Goal: Transaction & Acquisition: Subscribe to service/newsletter

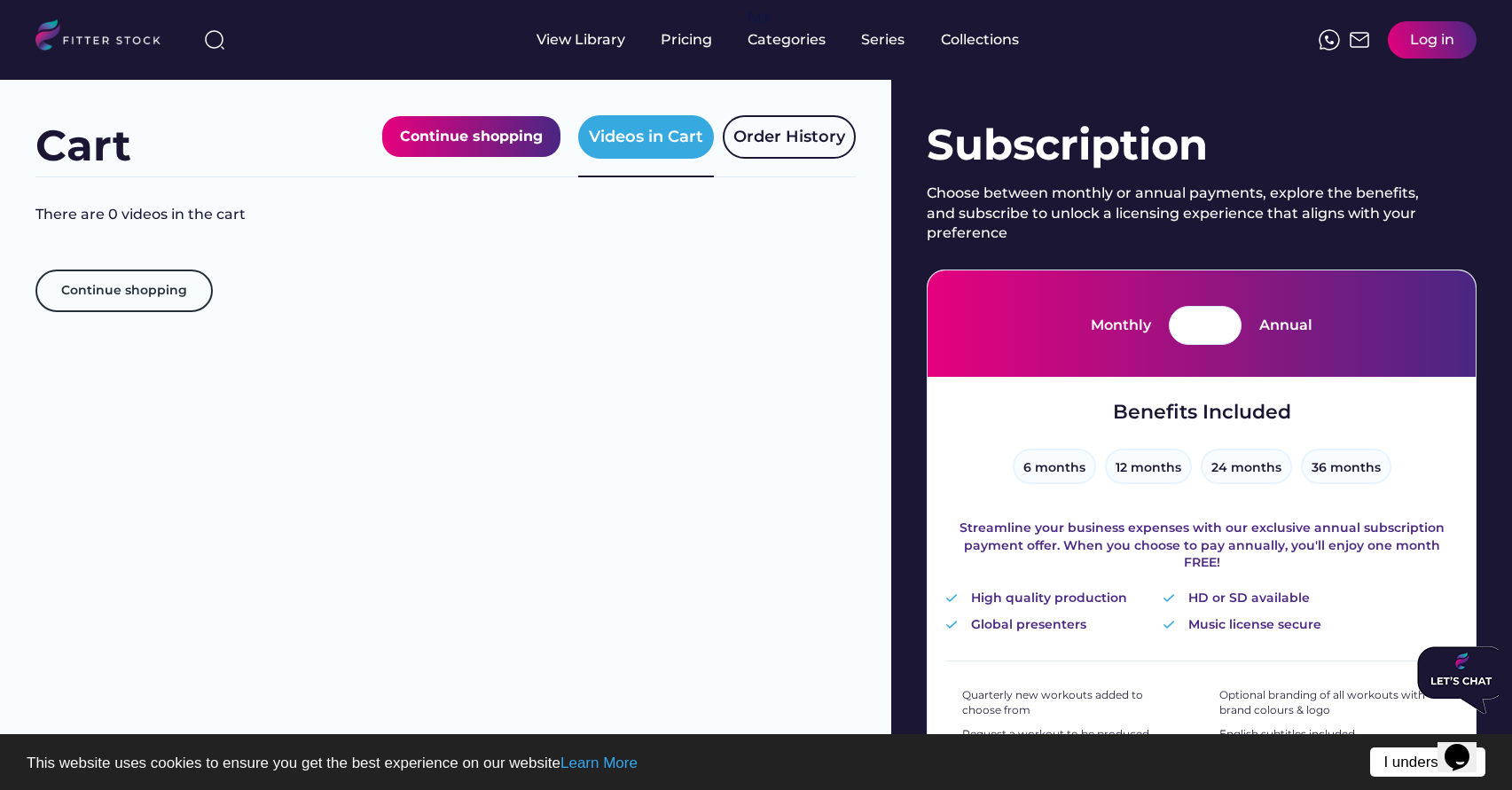
click at [1394, 769] on link "I understand!" at bounding box center [1428, 762] width 115 height 30
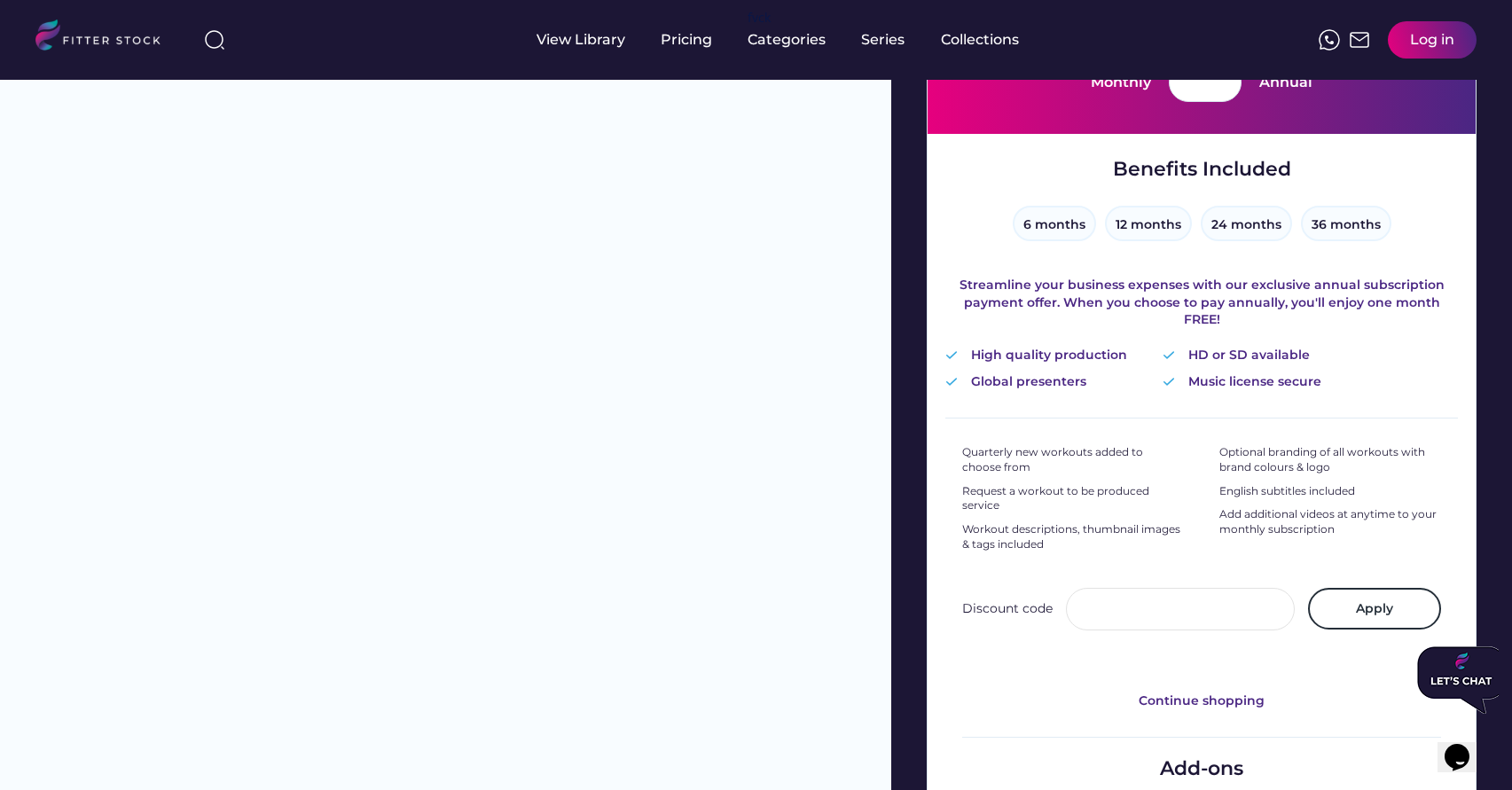
scroll to position [247, 0]
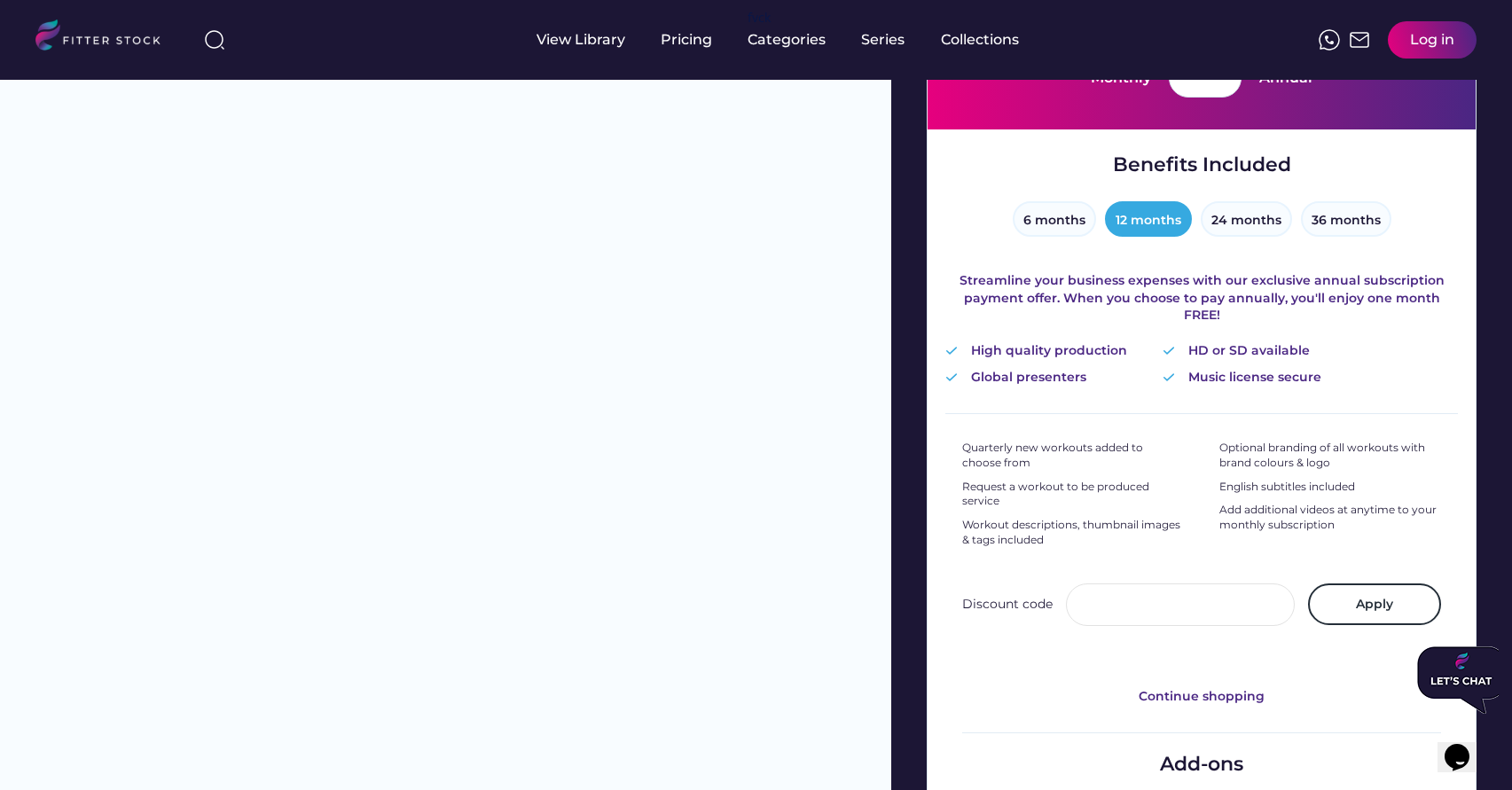
click at [1154, 211] on button "12 months" at bounding box center [1148, 219] width 87 height 35
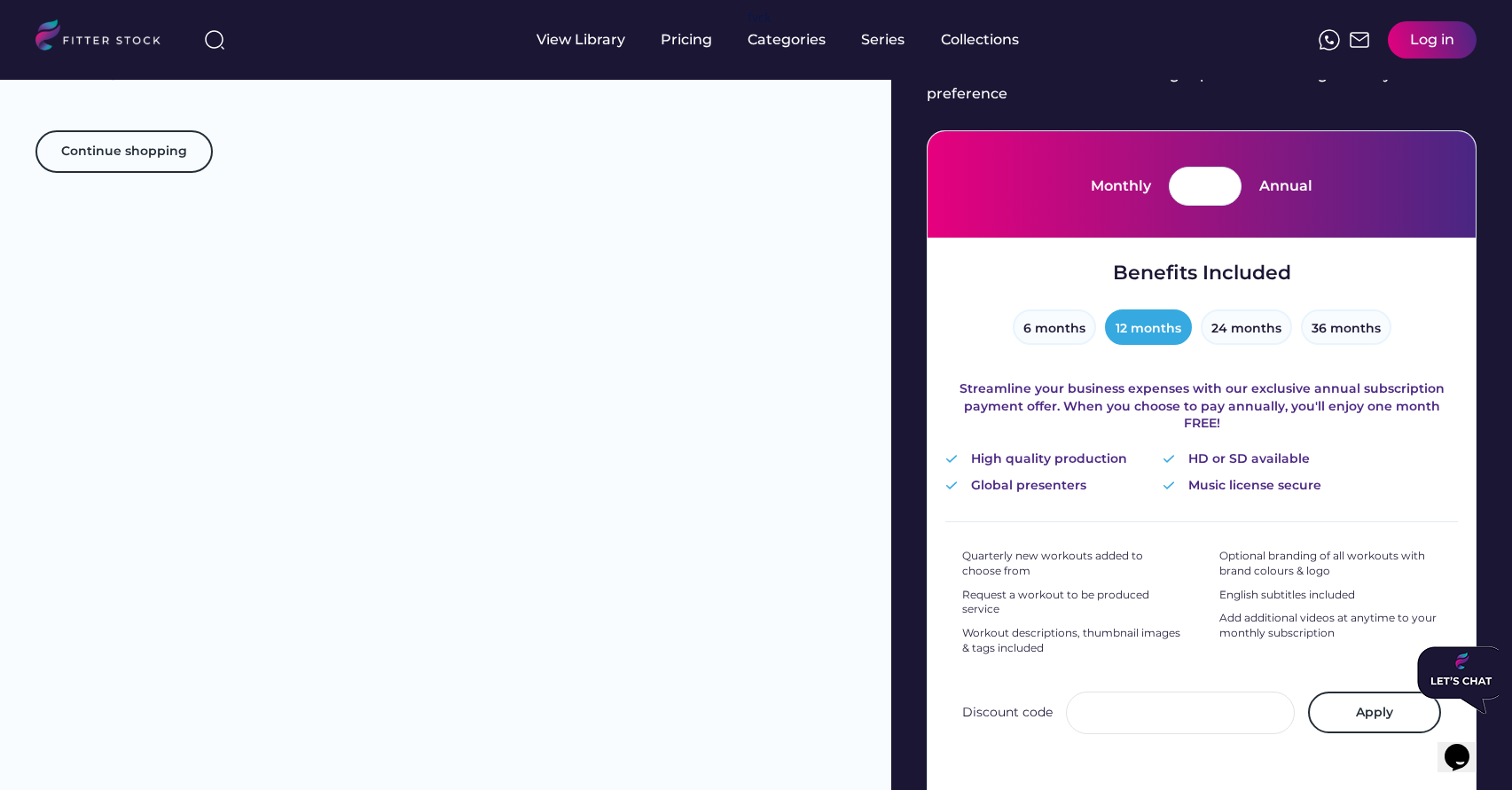
scroll to position [0, 0]
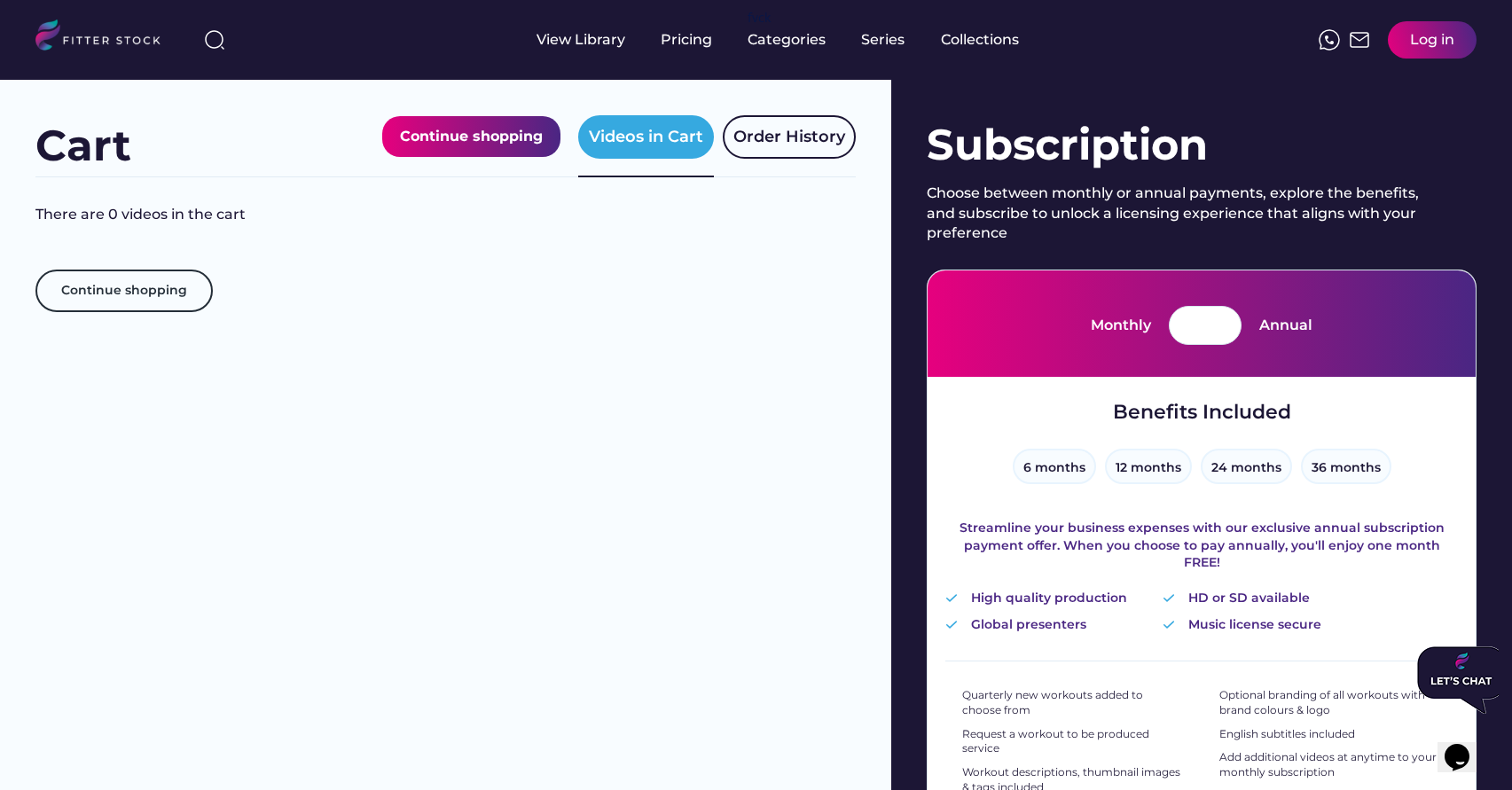
click at [1407, 50] on div "Log in" at bounding box center [1431, 39] width 88 height 37
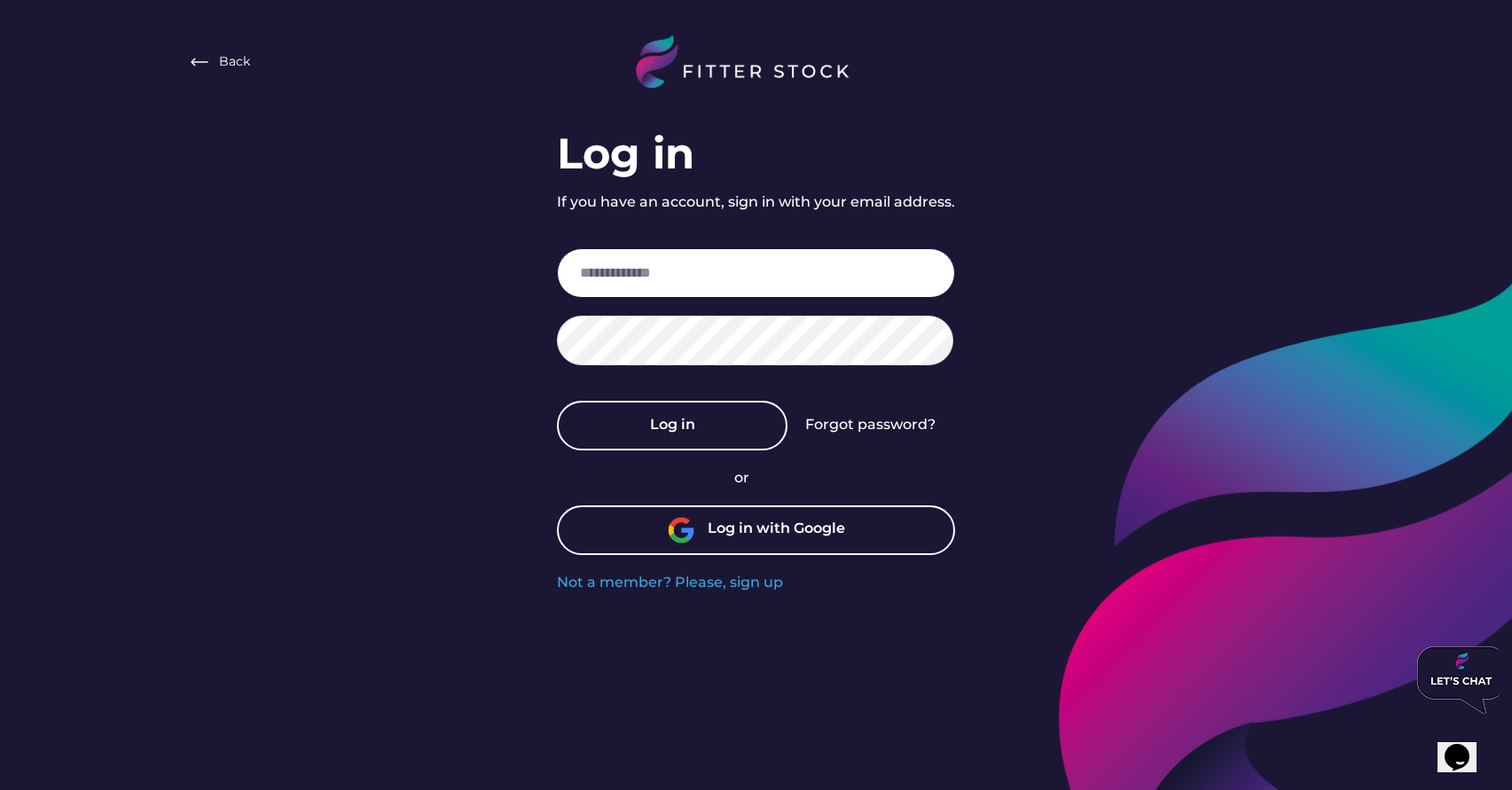
click at [790, 279] on input "email" at bounding box center [756, 273] width 398 height 50
paste input "**********"
type input "**********"
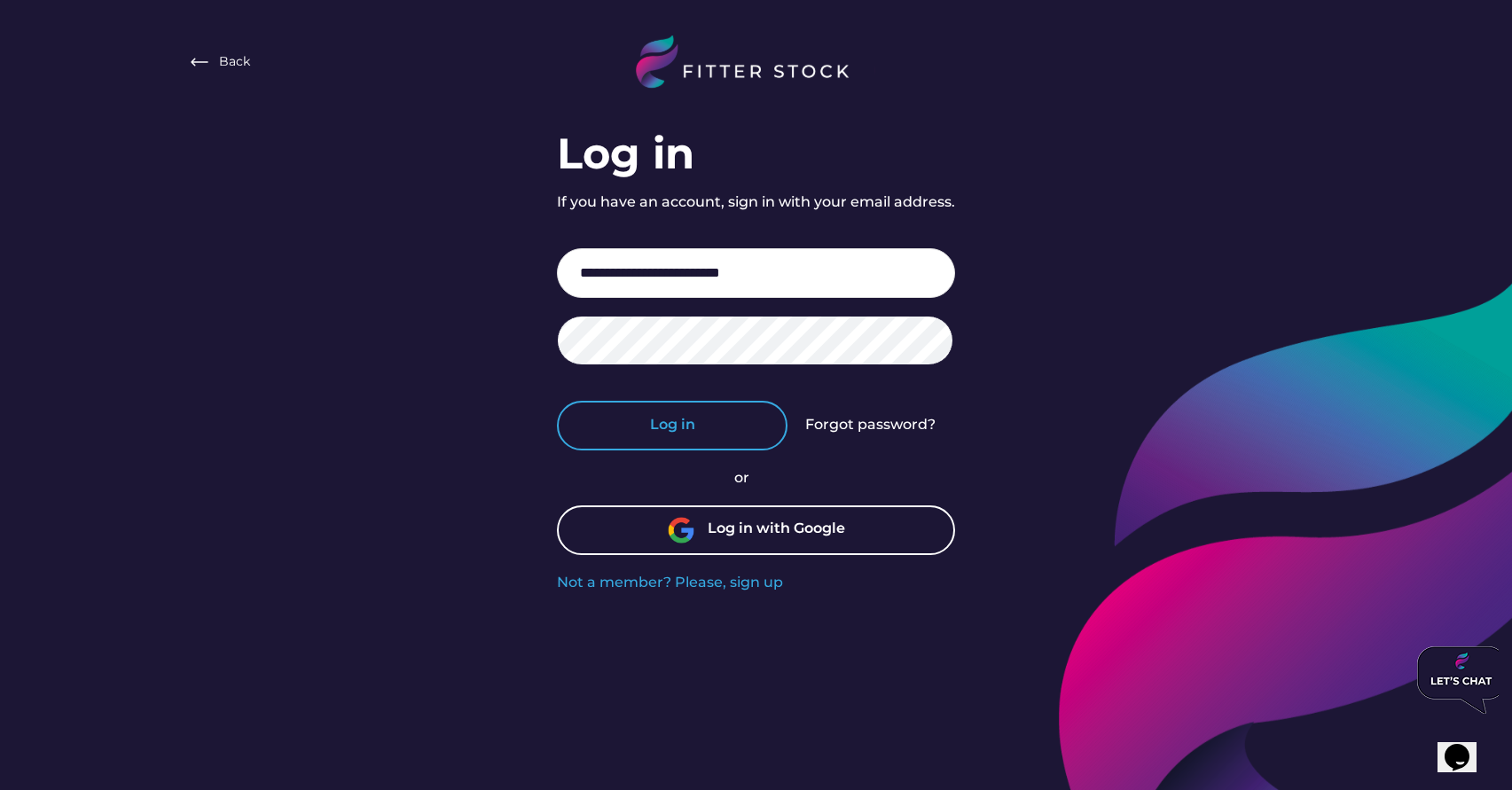
click at [630, 425] on button "Log in" at bounding box center [672, 426] width 230 height 50
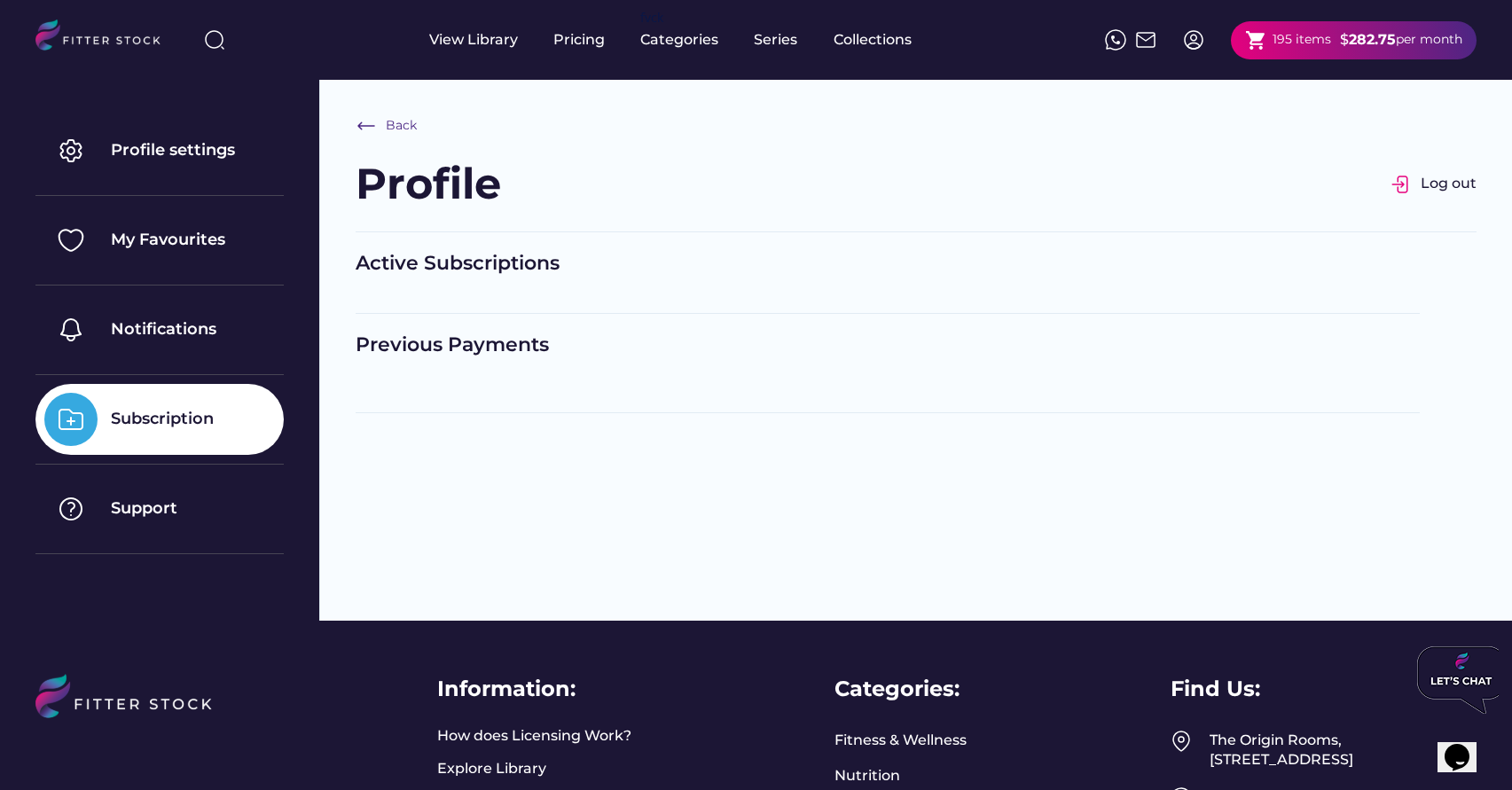
click at [1292, 44] on div "195 items" at bounding box center [1301, 39] width 58 height 17
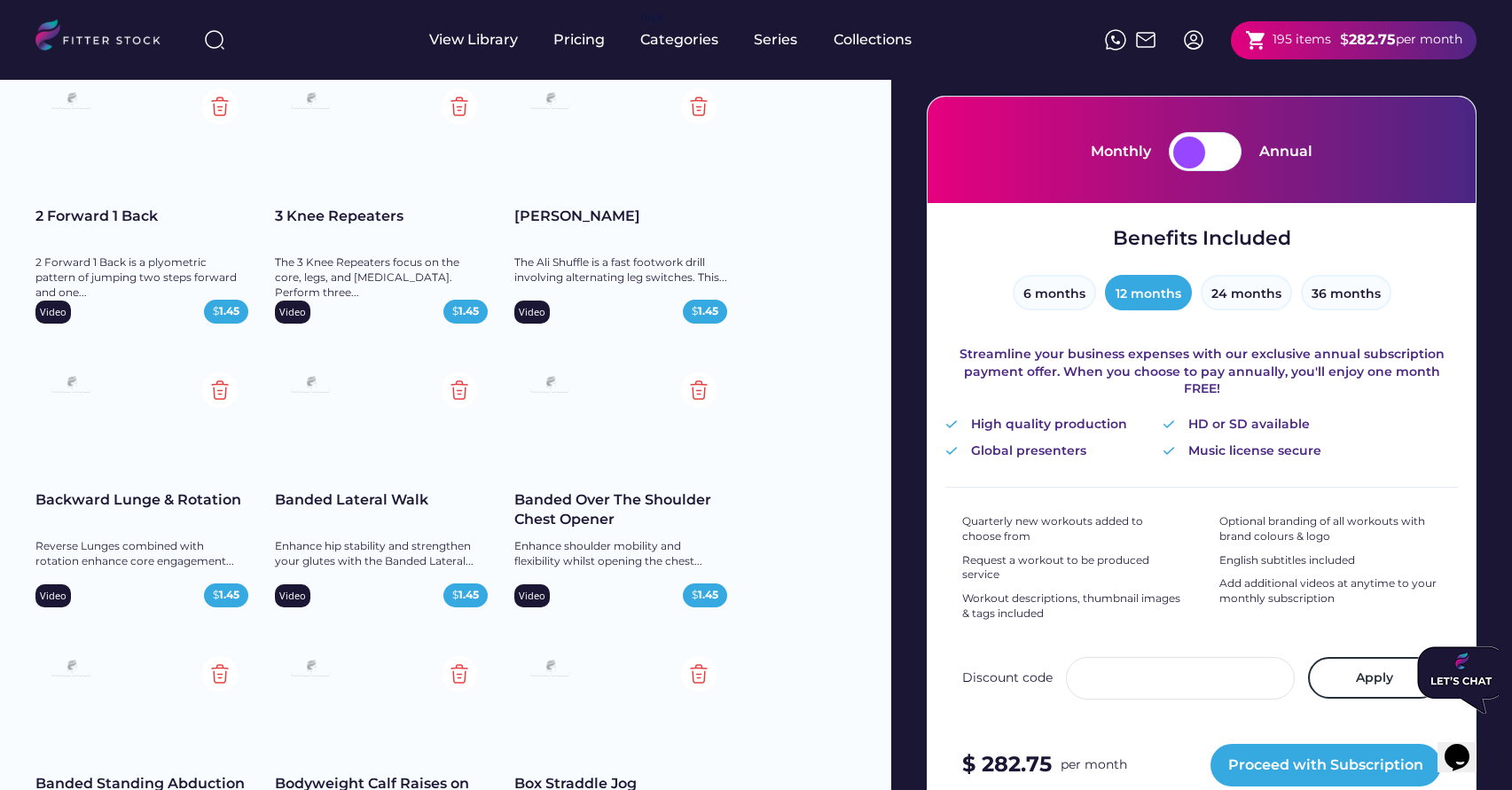
scroll to position [172, 0]
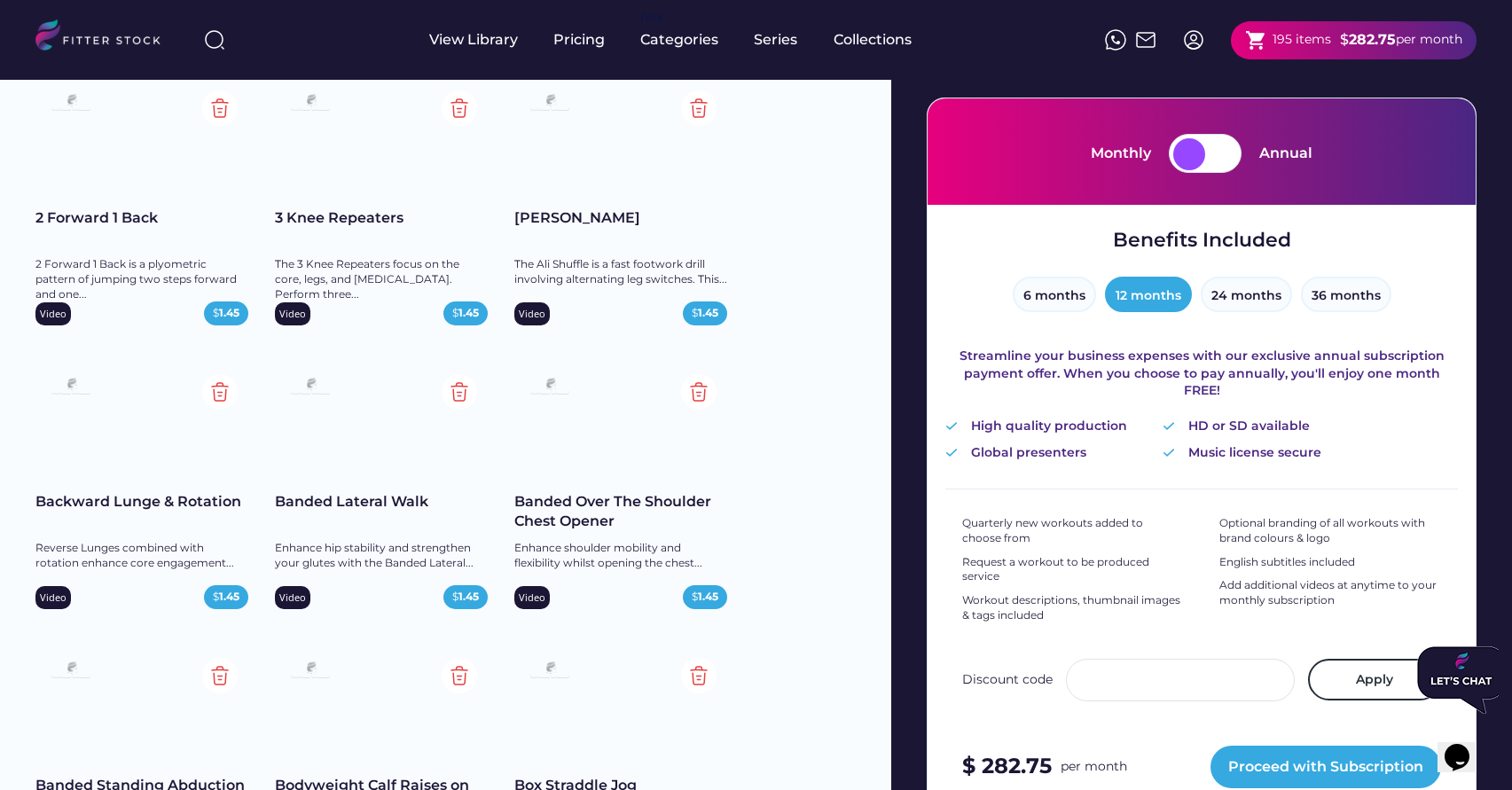
click at [1210, 149] on div at bounding box center [1221, 153] width 32 height 32
click at [1203, 149] on div at bounding box center [1188, 153] width 32 height 32
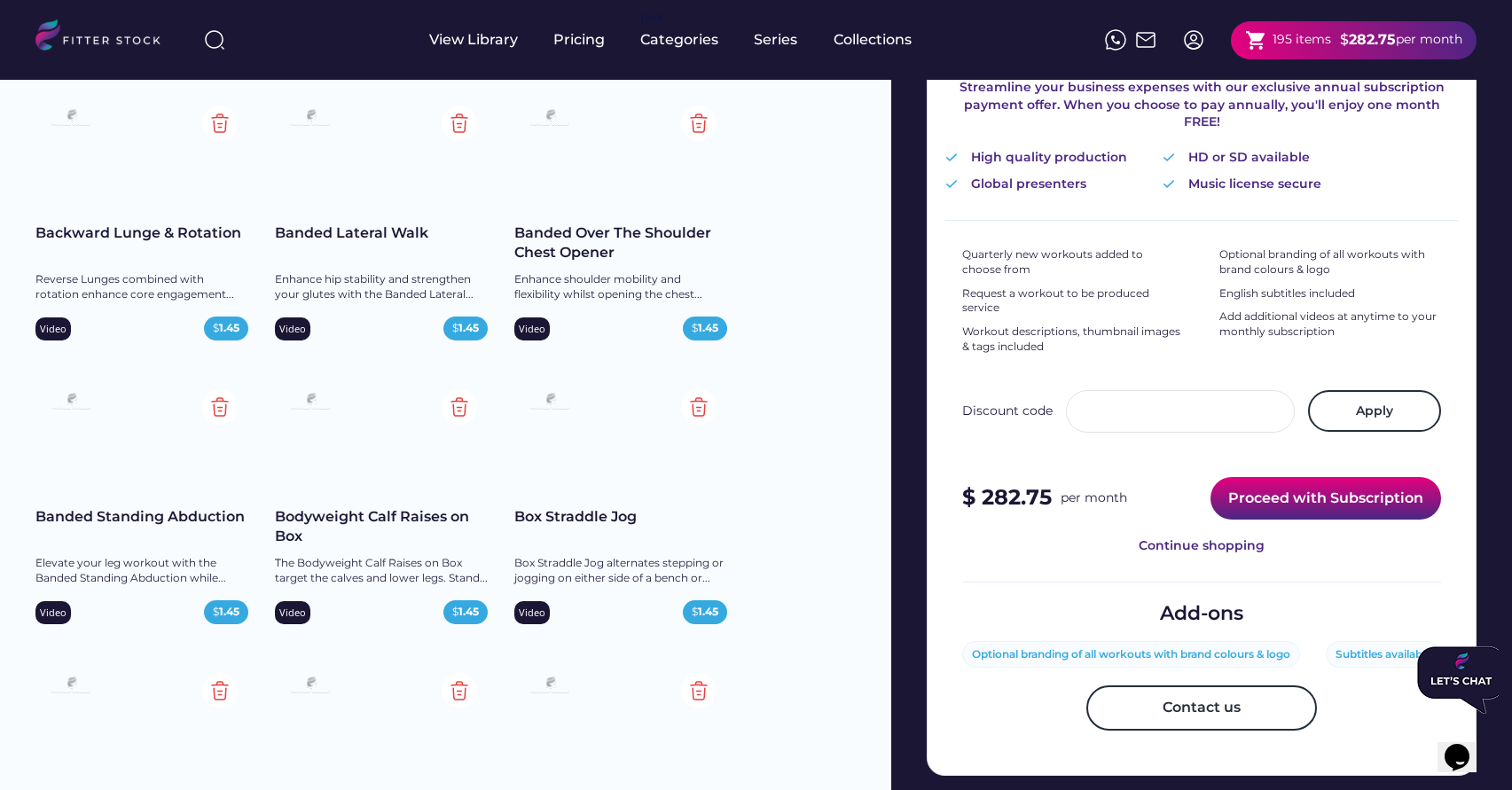
scroll to position [0, 0]
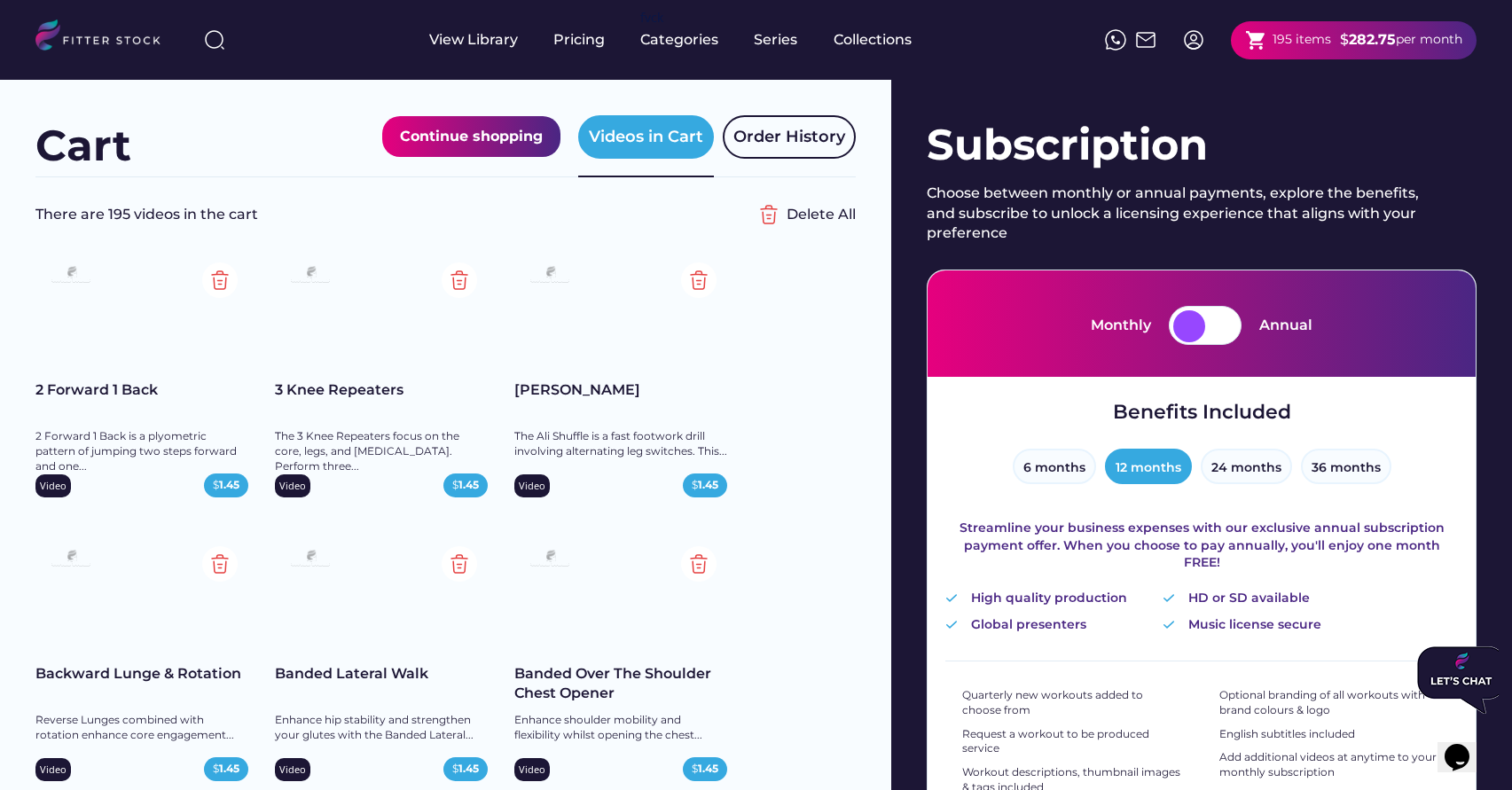
click at [1210, 318] on div at bounding box center [1221, 326] width 32 height 32
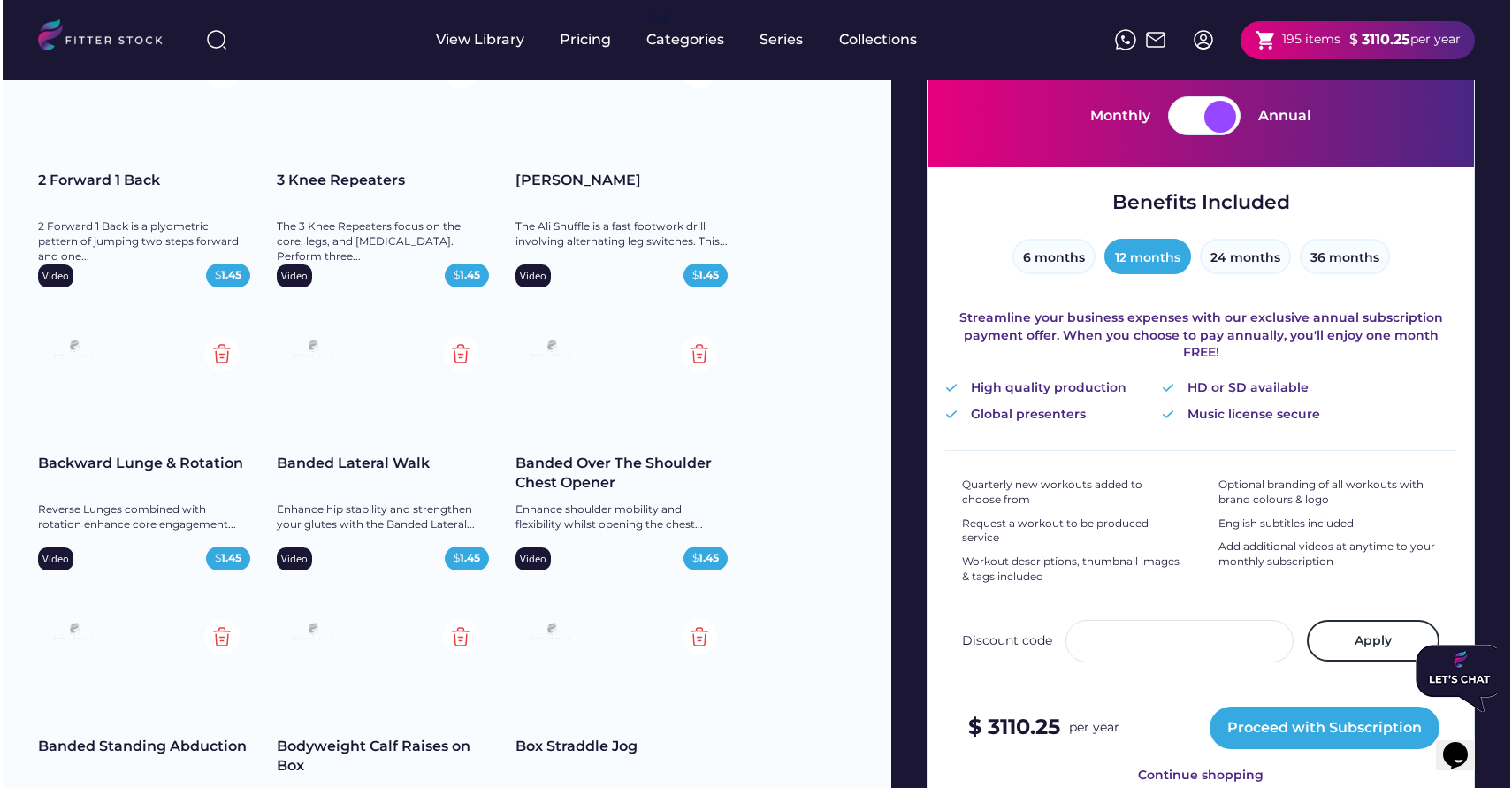
scroll to position [204, 0]
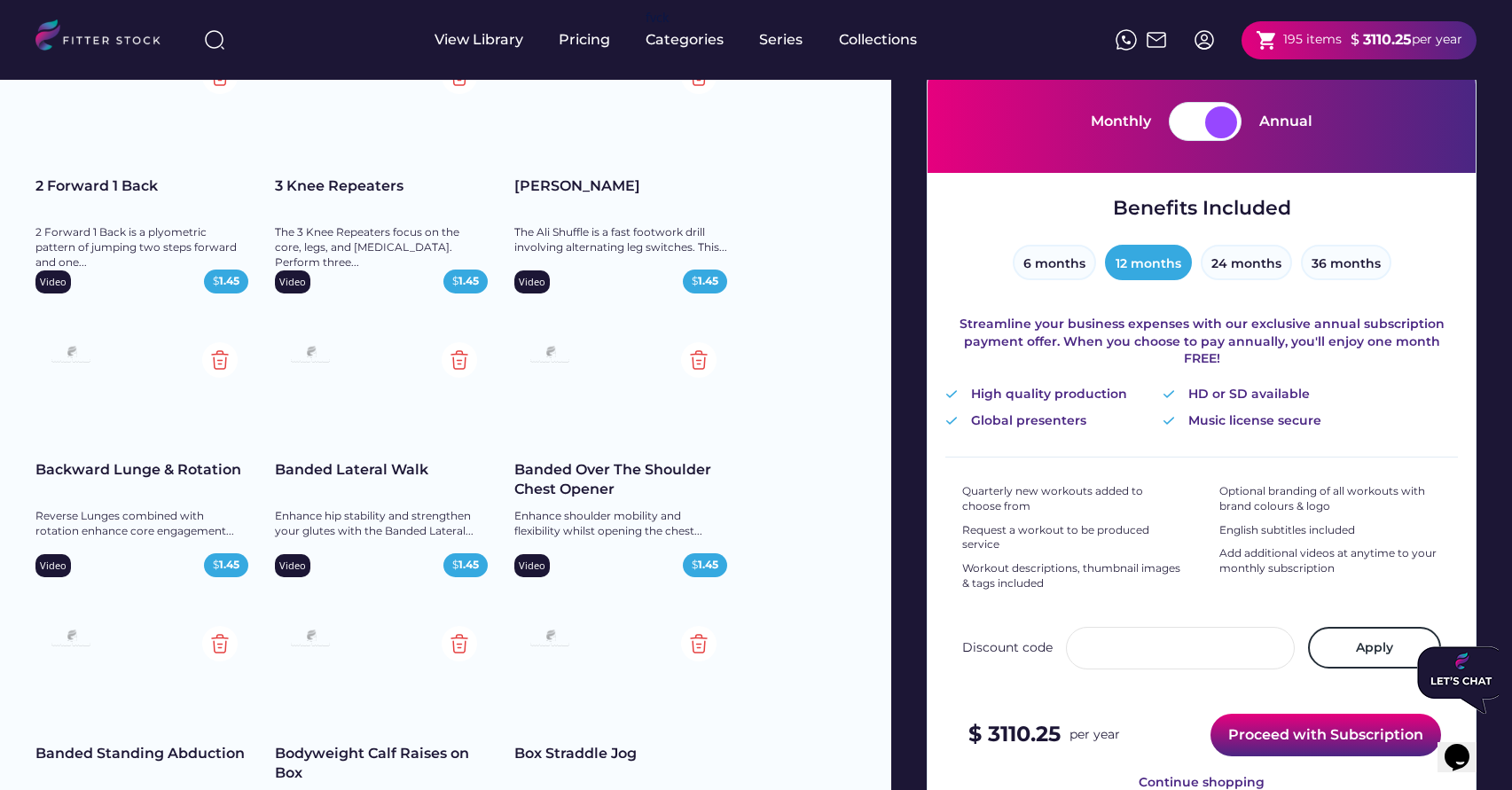
click at [1294, 722] on button "Proceed with Subscription" at bounding box center [1325, 734] width 230 height 42
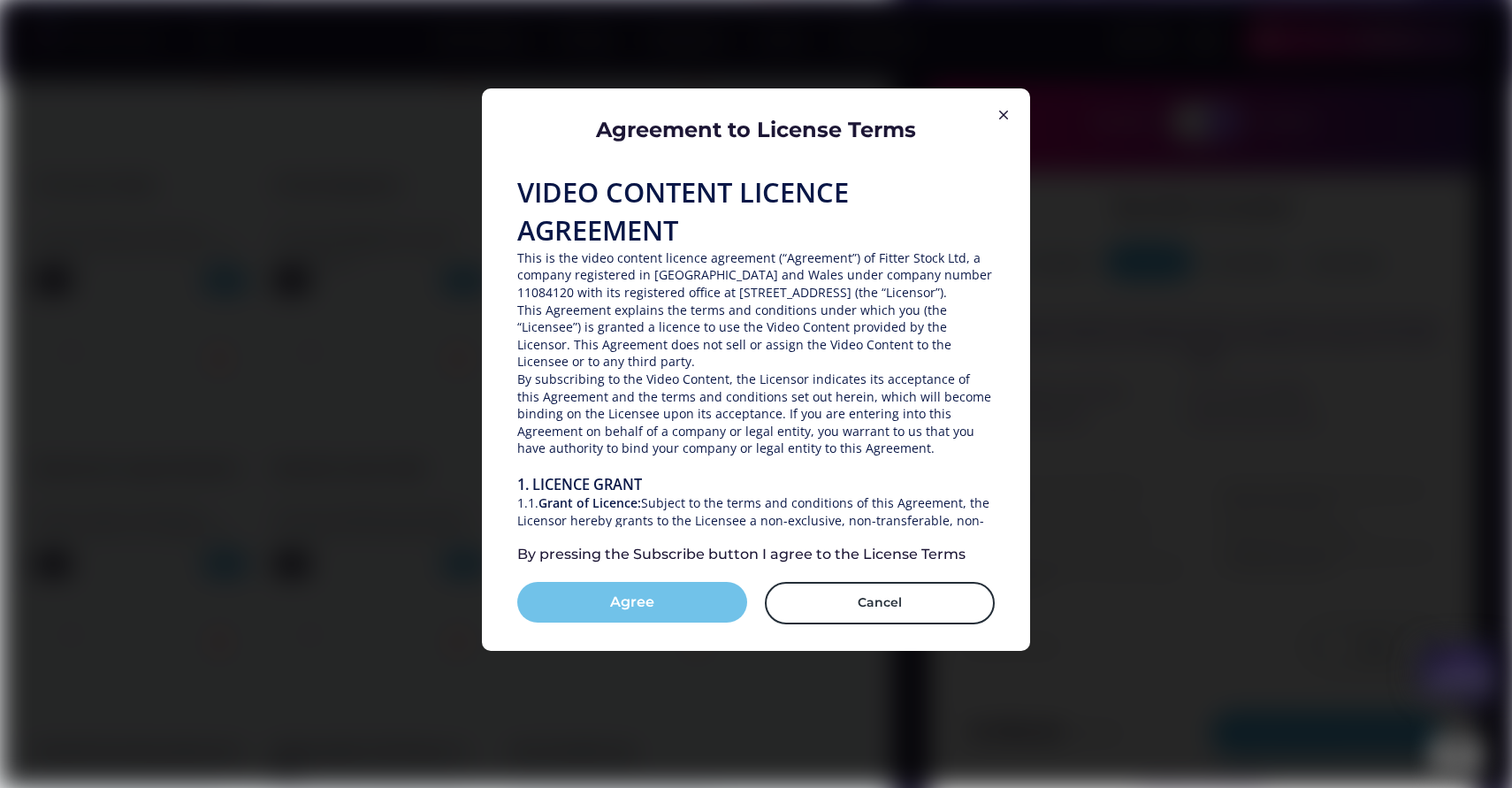
click at [631, 599] on button "Agree" at bounding box center [632, 602] width 230 height 41
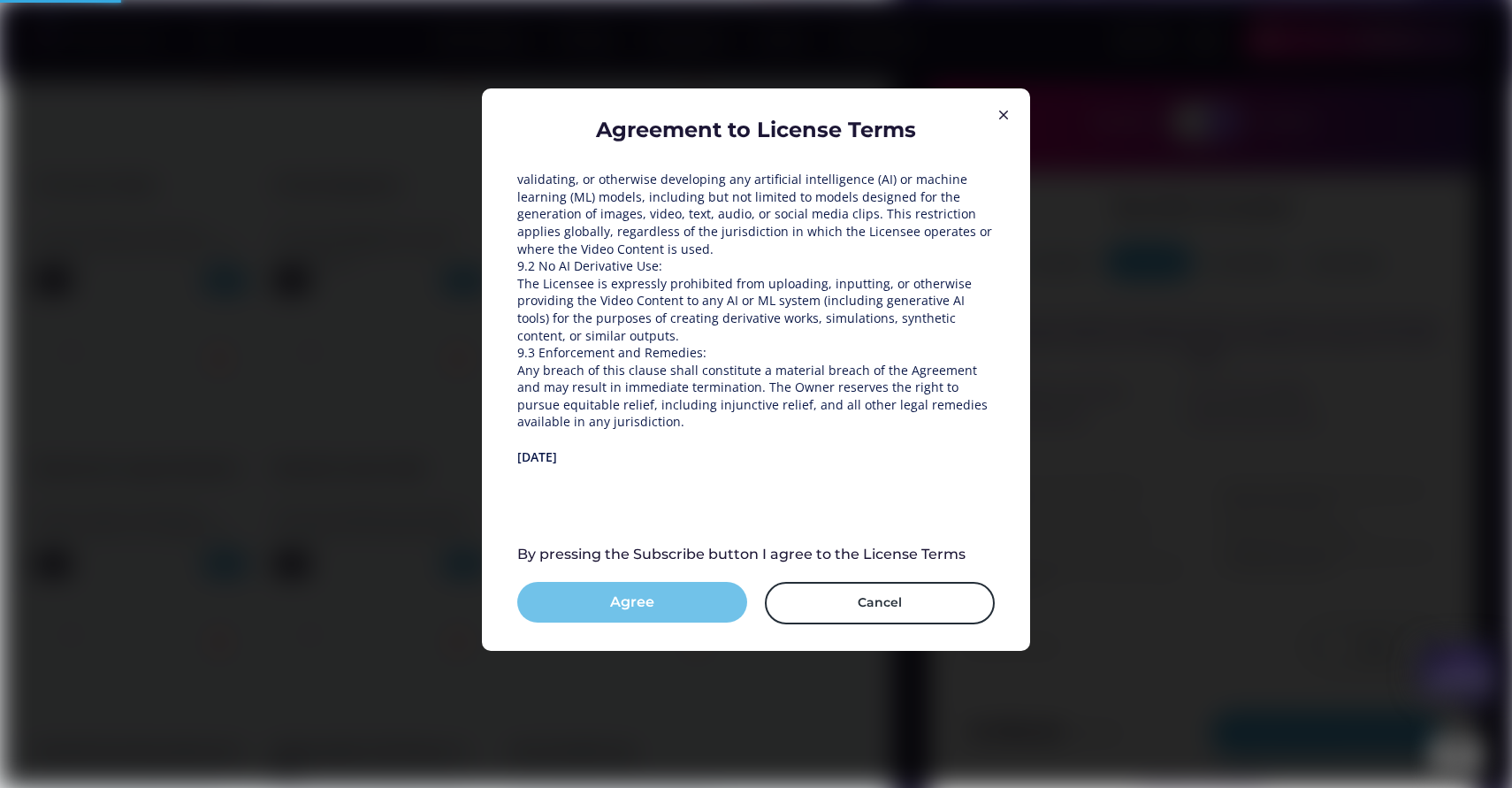
scroll to position [2536, 0]
click at [641, 610] on button "Subscribe" at bounding box center [632, 602] width 230 height 41
